Goal: Task Accomplishment & Management: Complete application form

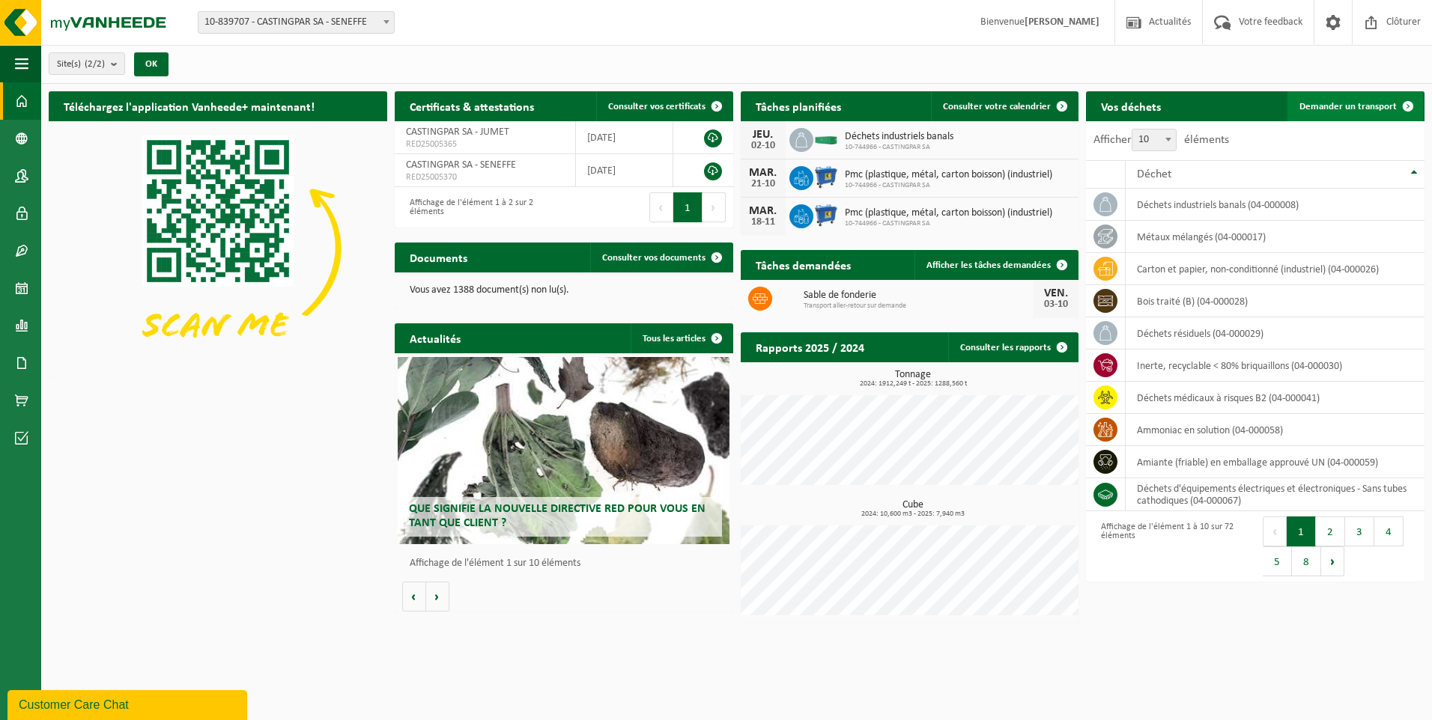
click at [1312, 115] on link "Demander un transport" at bounding box center [1355, 106] width 136 height 30
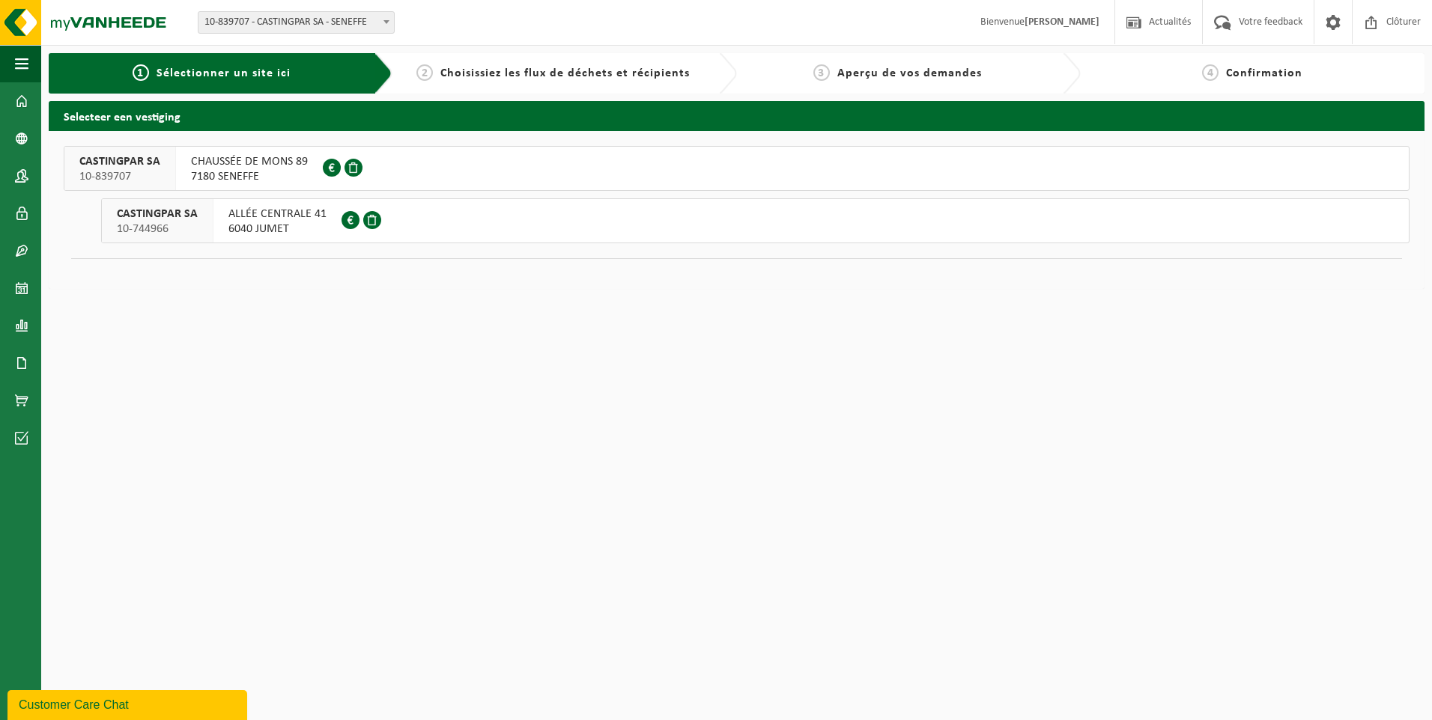
click at [213, 228] on div "ALLÉE CENTRALE 41 6040 JUMET 0428.252.723" at bounding box center [277, 220] width 128 height 43
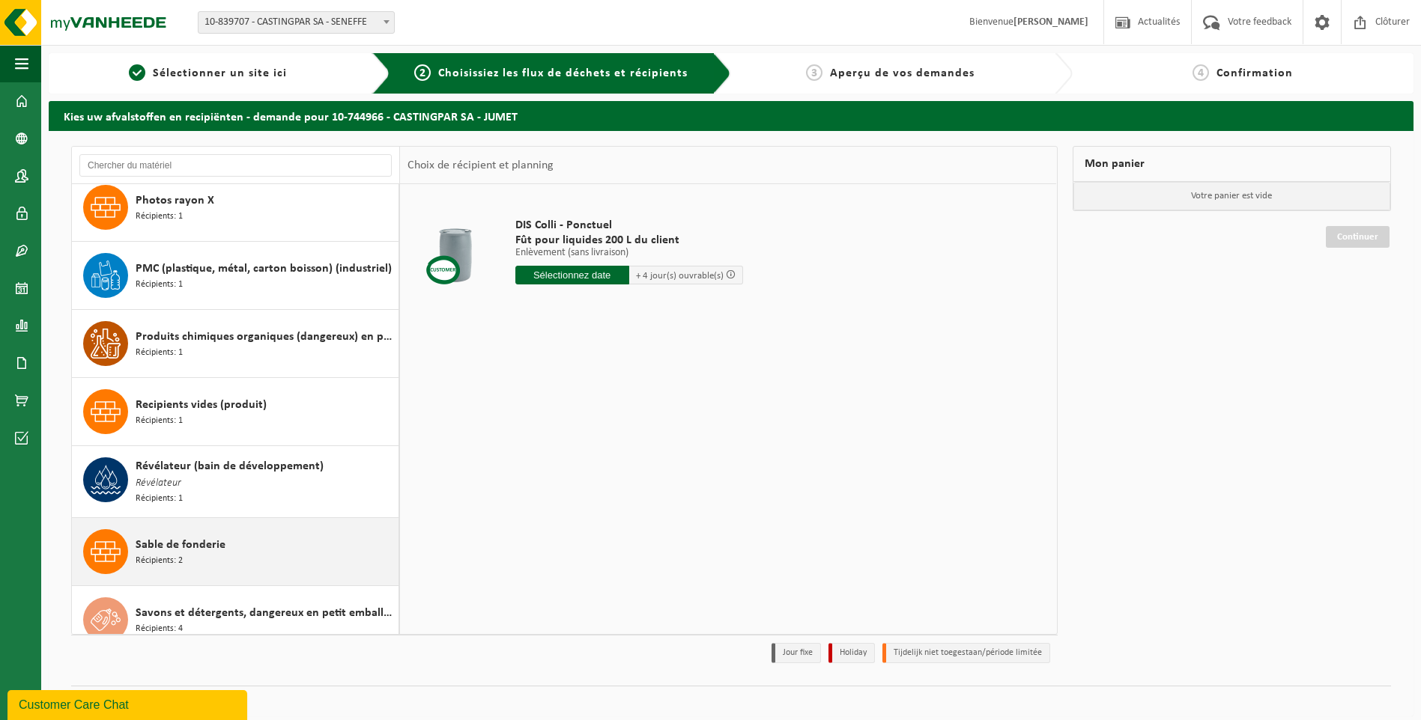
click at [189, 550] on div "Sable de fonderie Récipients: 2" at bounding box center [265, 551] width 259 height 45
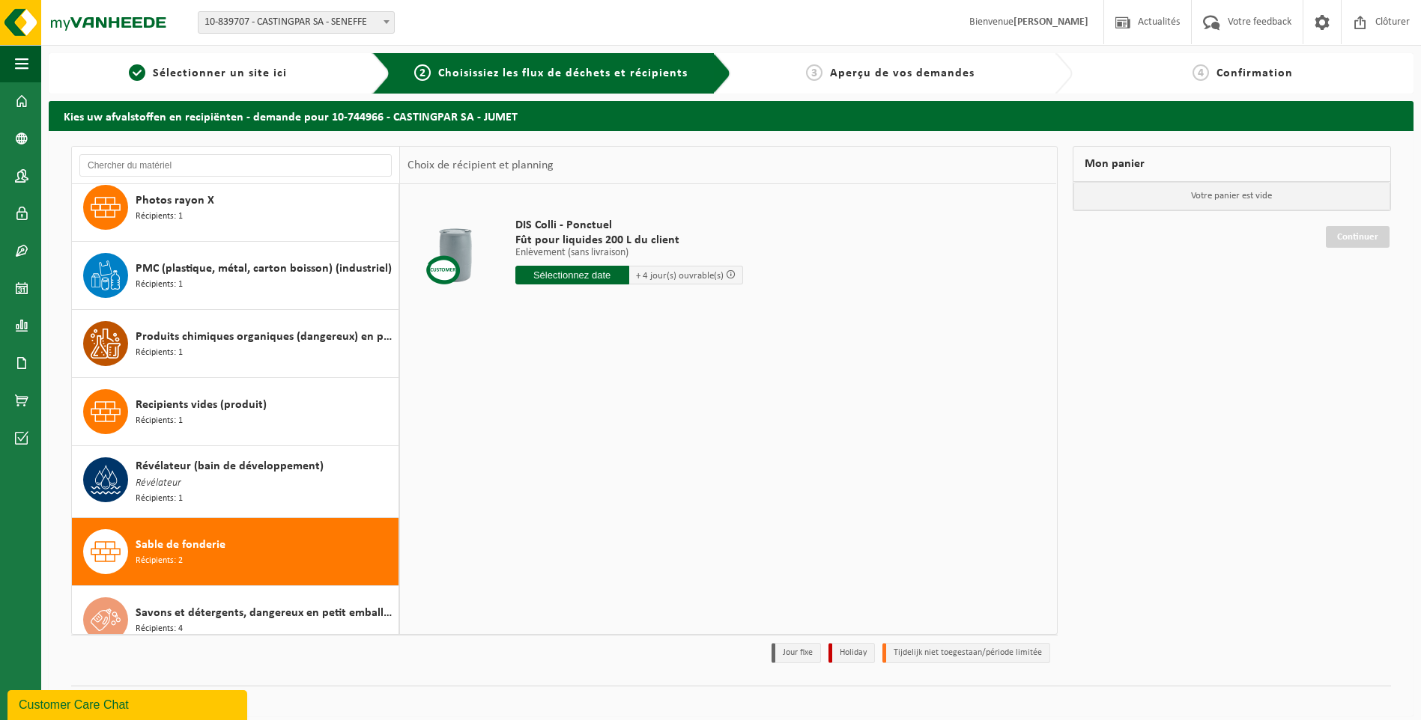
scroll to position [2620, 0]
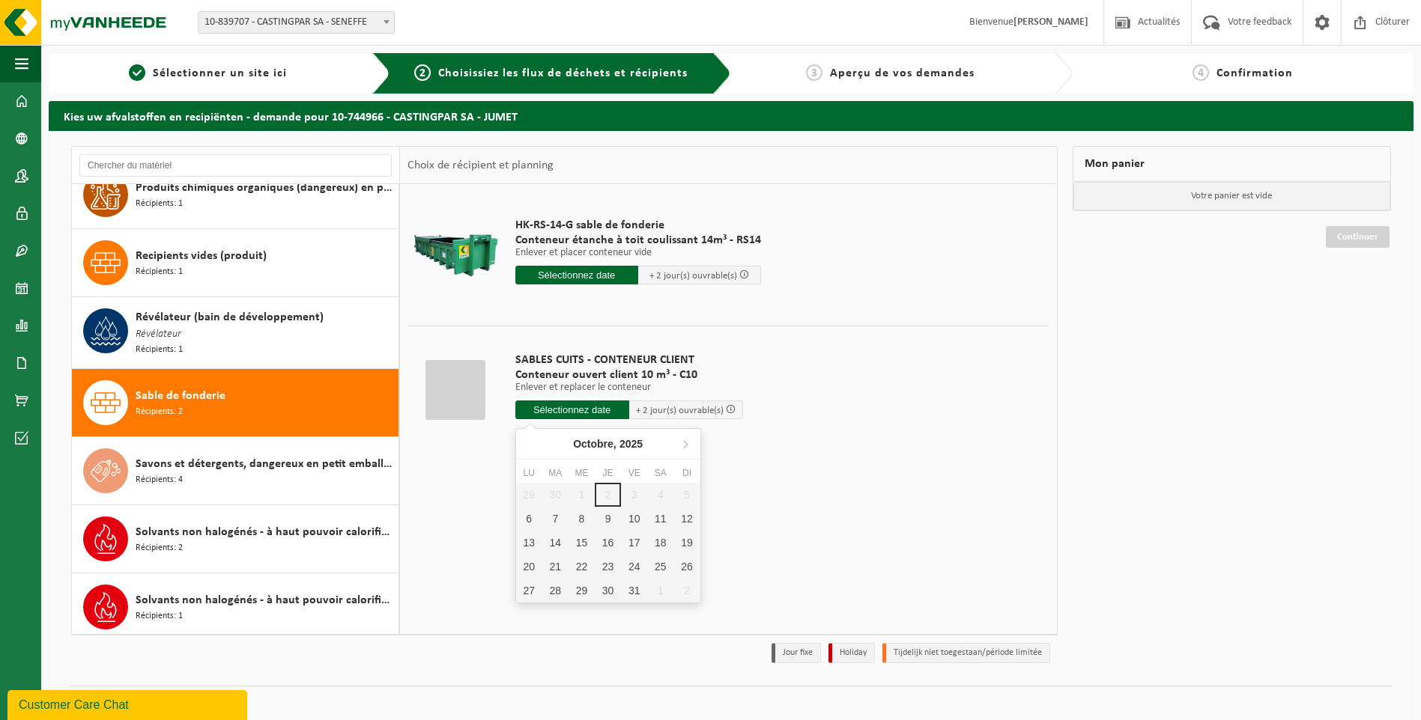
click at [541, 407] on input "text" at bounding box center [572, 410] width 114 height 19
click at [539, 517] on div "6" at bounding box center [529, 519] width 26 height 24
type input "à partir de 2025-10-06"
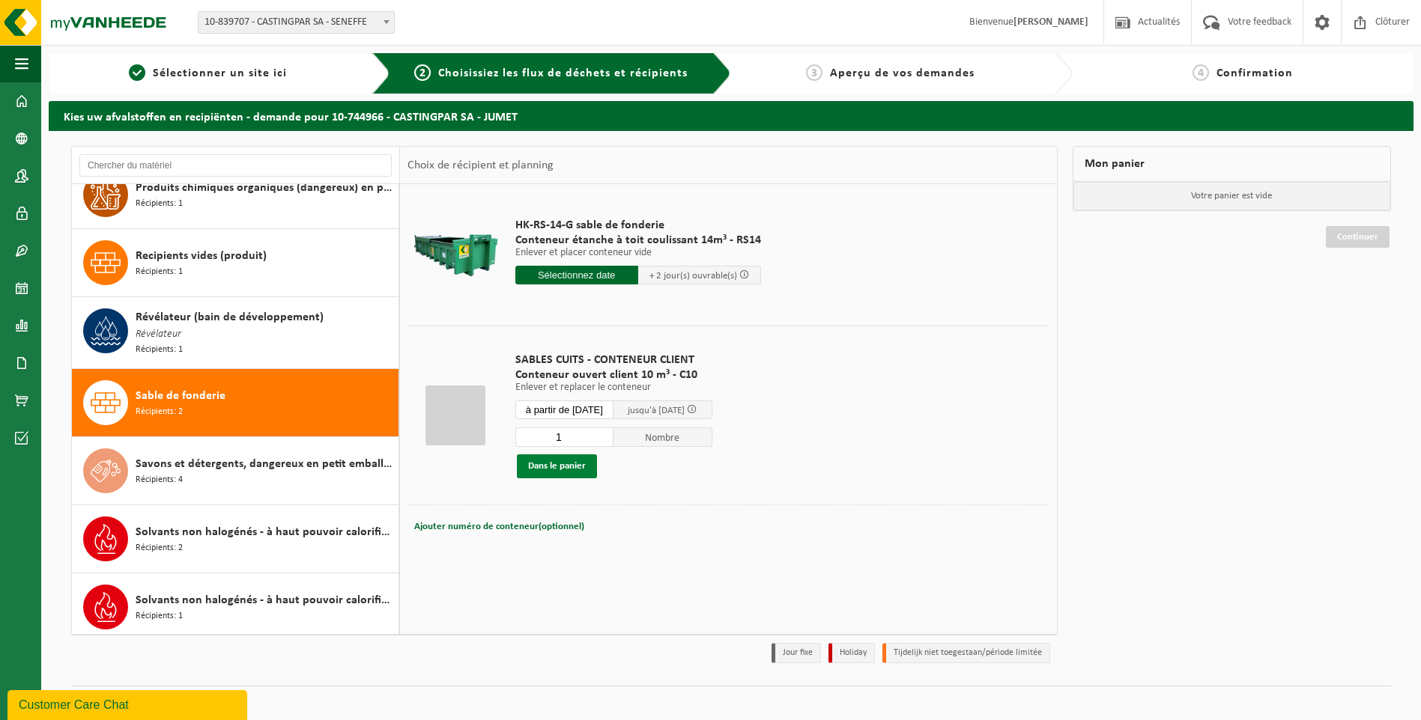
click at [545, 470] on button "Dans le panier" at bounding box center [557, 467] width 80 height 24
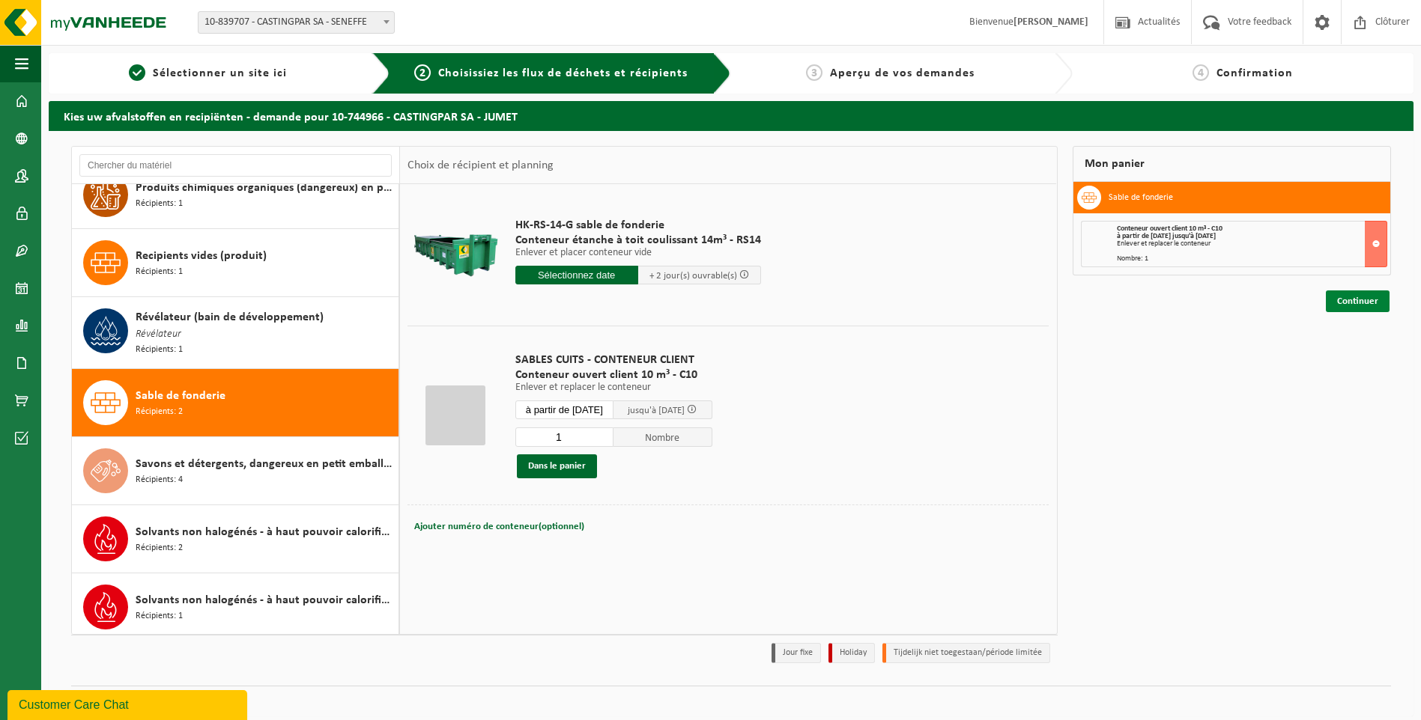
click at [1385, 307] on link "Continuer" at bounding box center [1358, 302] width 64 height 22
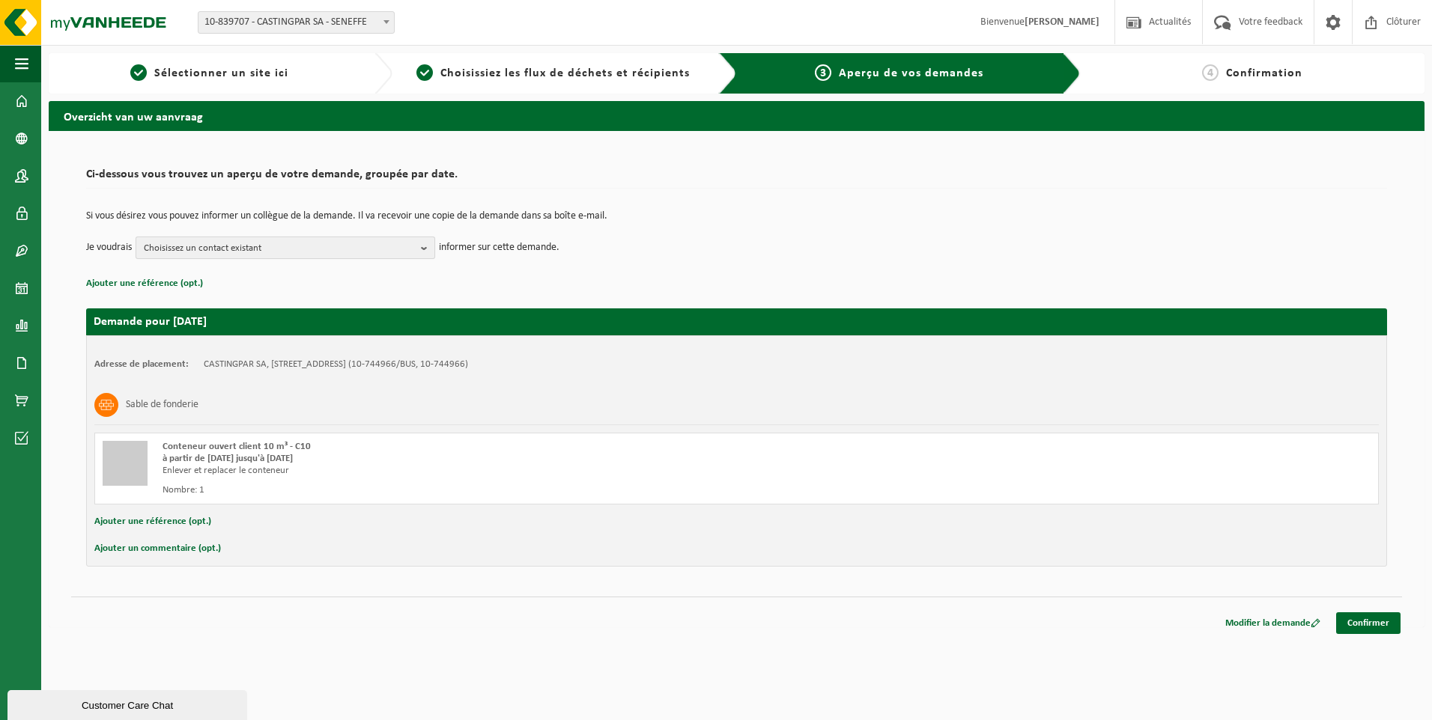
click at [264, 251] on span "Choisissez un contact existant" at bounding box center [279, 248] width 271 height 22
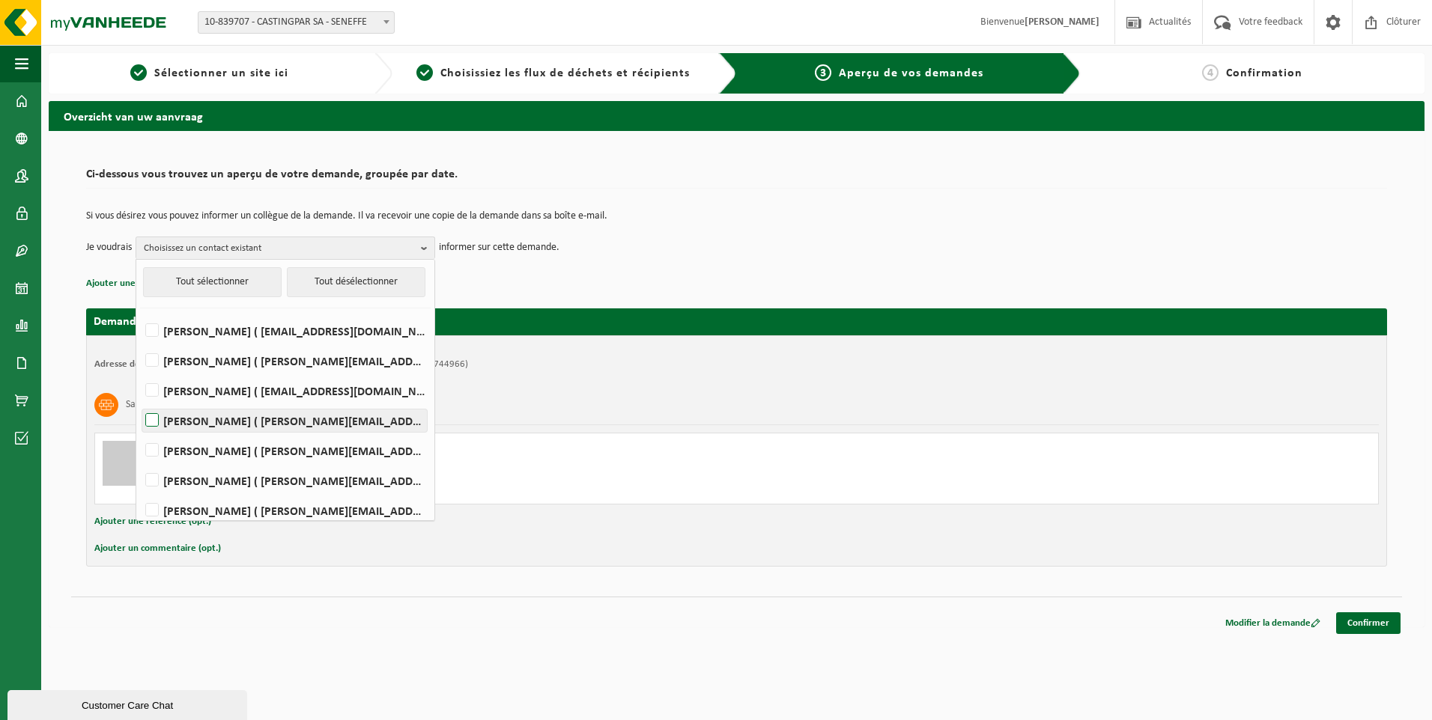
click at [264, 413] on label "Delphine Carpentier ( delphine.carpentier@castingpar.com )" at bounding box center [284, 421] width 285 height 22
click at [140, 402] on input "Delphine Carpentier ( delphine.carpentier@castingpar.com )" at bounding box center [139, 401] width 1 height 1
click at [242, 422] on label "Delphine Carpentier ( delphine.carpentier@castingpar.com )" at bounding box center [284, 421] width 285 height 22
click at [140, 402] on input "Delphine Carpentier ( delphine.carpentier@castingpar.com )" at bounding box center [139, 401] width 1 height 1
checkbox input "false"
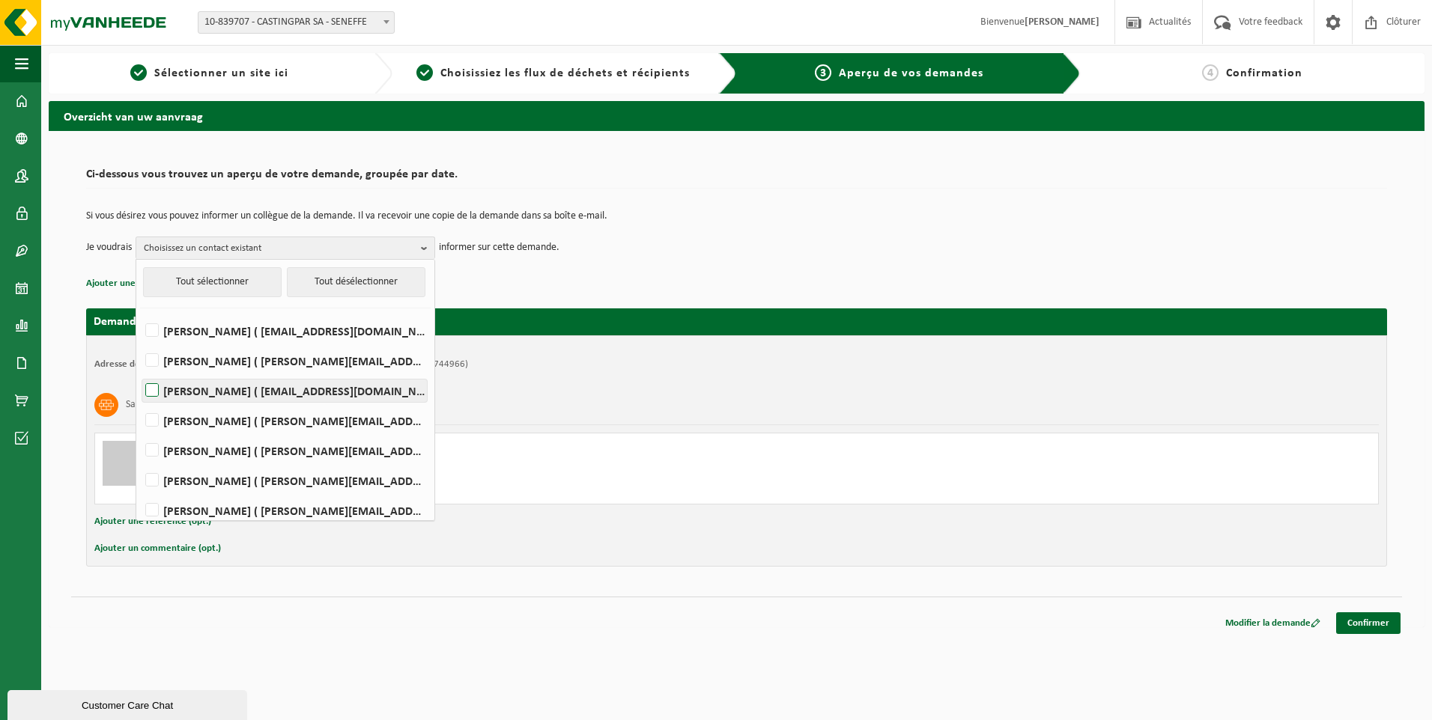
click at [232, 396] on label "HELENE CANDRIES ( invoicing@castingpar.com )" at bounding box center [284, 391] width 285 height 22
click at [140, 372] on input "HELENE CANDRIES ( invoicing@castingpar.com )" at bounding box center [139, 371] width 1 height 1
checkbox input "true"
click at [219, 443] on label "PHILIPPE FRIS ( philippe.fris@castingpar.com )" at bounding box center [284, 451] width 285 height 22
click at [140, 432] on input "PHILIPPE FRIS ( philippe.fris@castingpar.com )" at bounding box center [139, 431] width 1 height 1
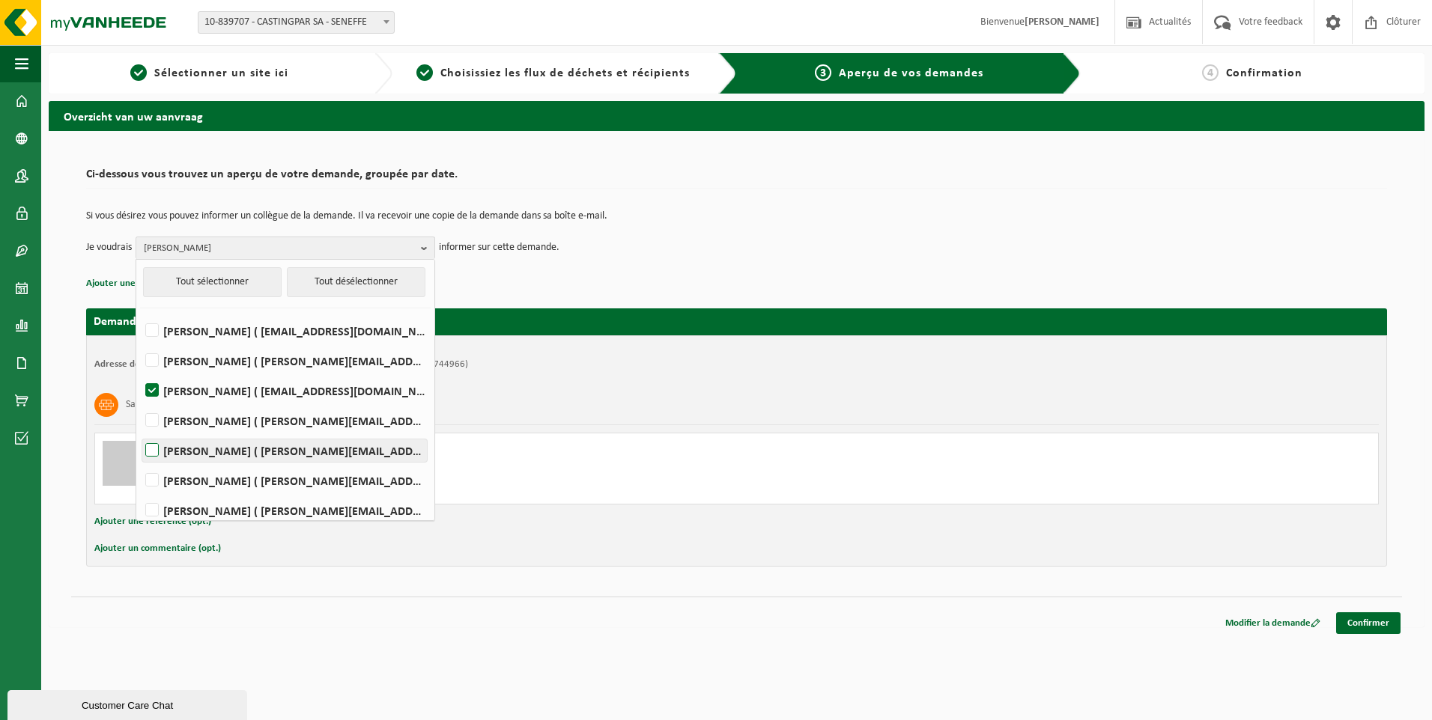
checkbox input "true"
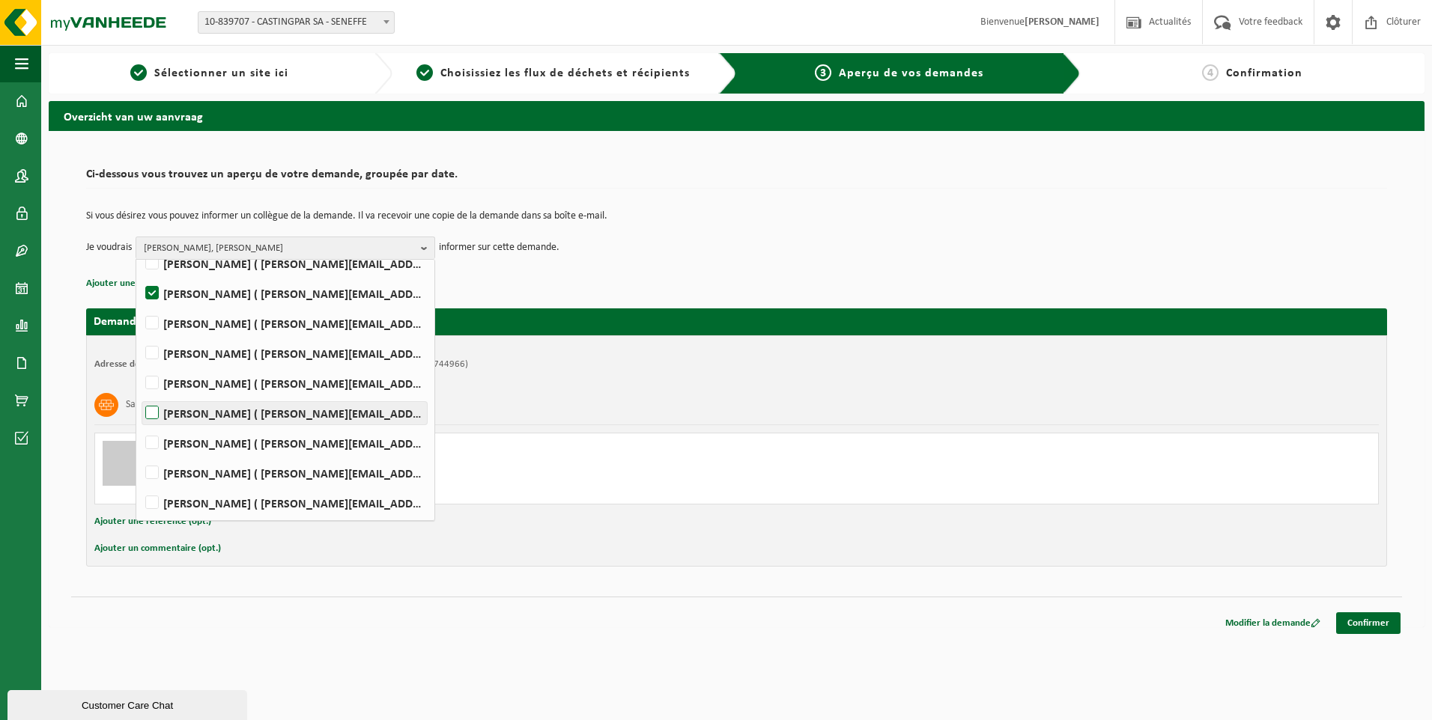
scroll to position [188, 0]
click at [154, 471] on label "Rudy Nigro ( rudy.nigro@castingpar.com )" at bounding box center [284, 472] width 285 height 22
click at [140, 454] on input "Rudy Nigro ( rudy.nigro@castingpar.com )" at bounding box center [139, 453] width 1 height 1
checkbox input "true"
click at [215, 240] on span "HELENE CANDRIES, PHILIPPE FRIS, Rudy Nigro" at bounding box center [279, 248] width 271 height 22
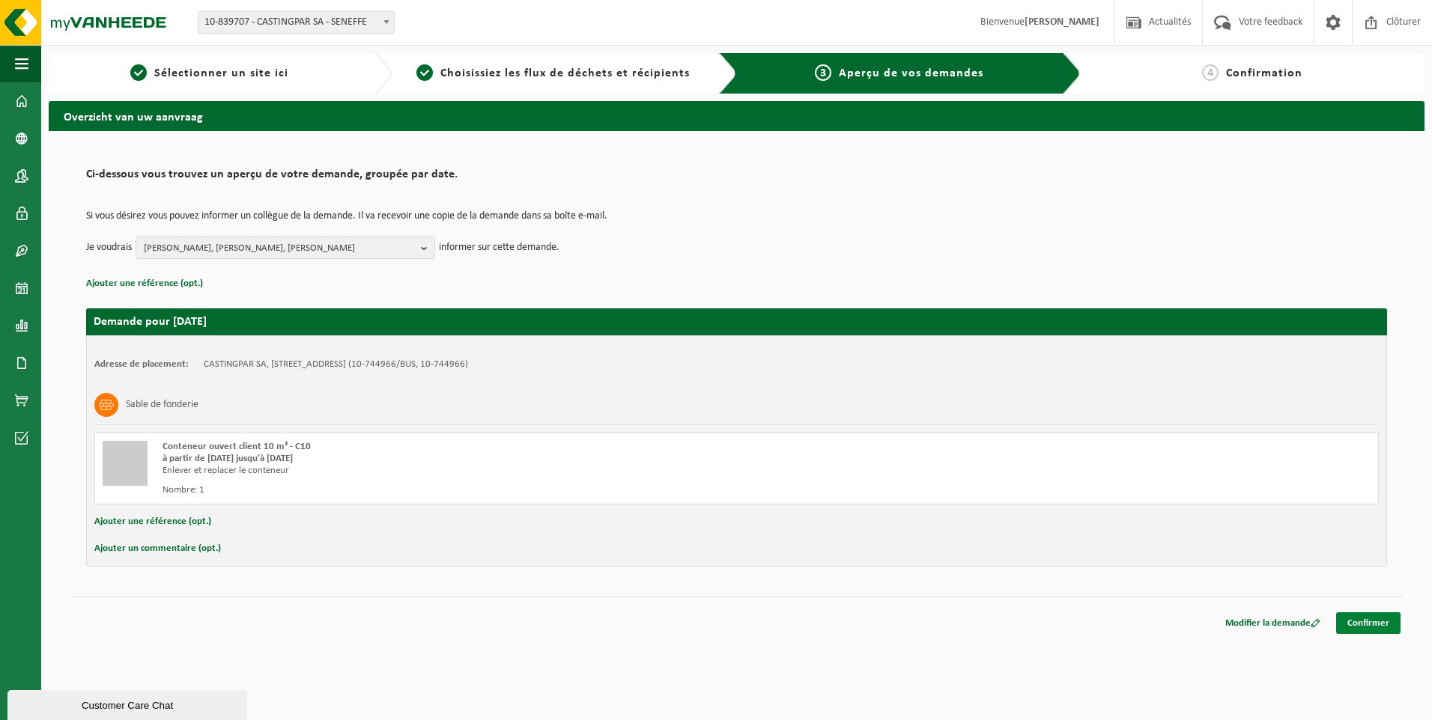
click at [1360, 623] on link "Confirmer" at bounding box center [1368, 624] width 64 height 22
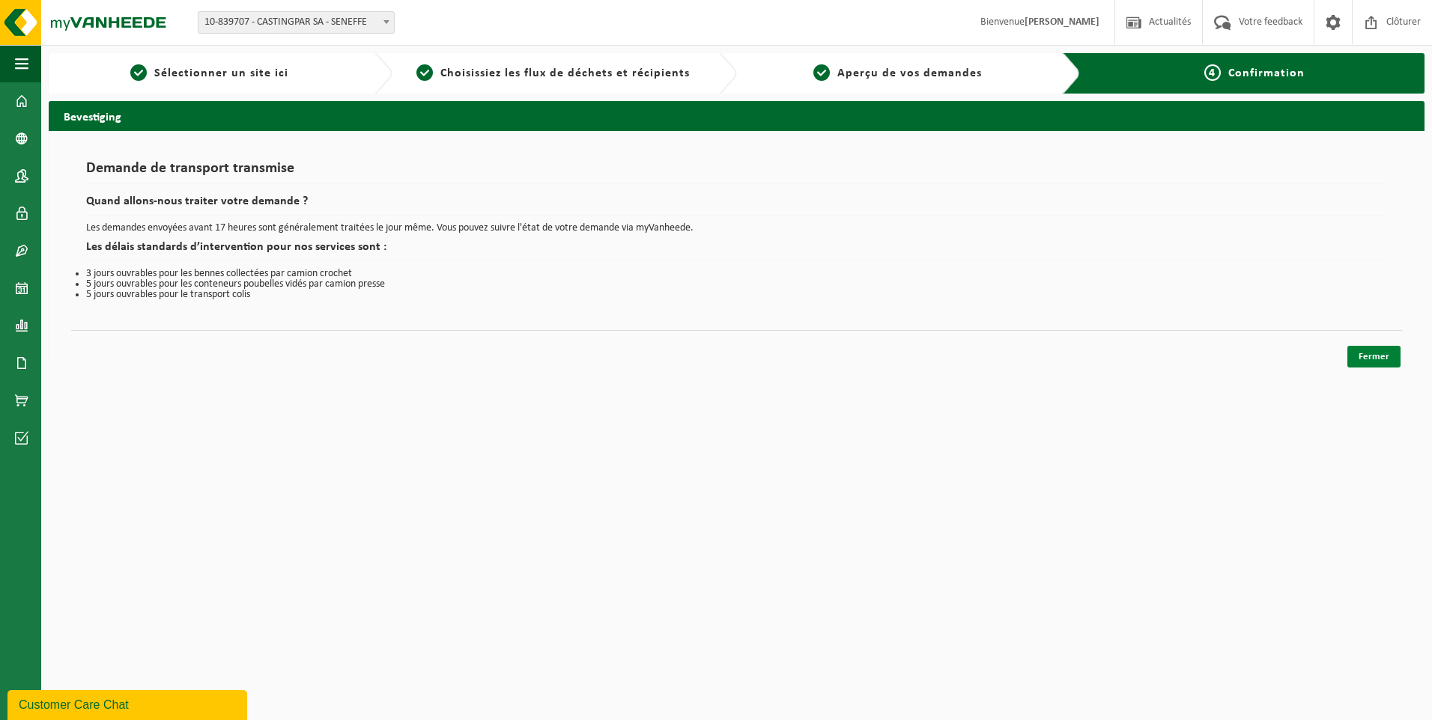
click at [1375, 353] on link "Fermer" at bounding box center [1373, 357] width 53 height 22
